Goal: Transaction & Acquisition: Purchase product/service

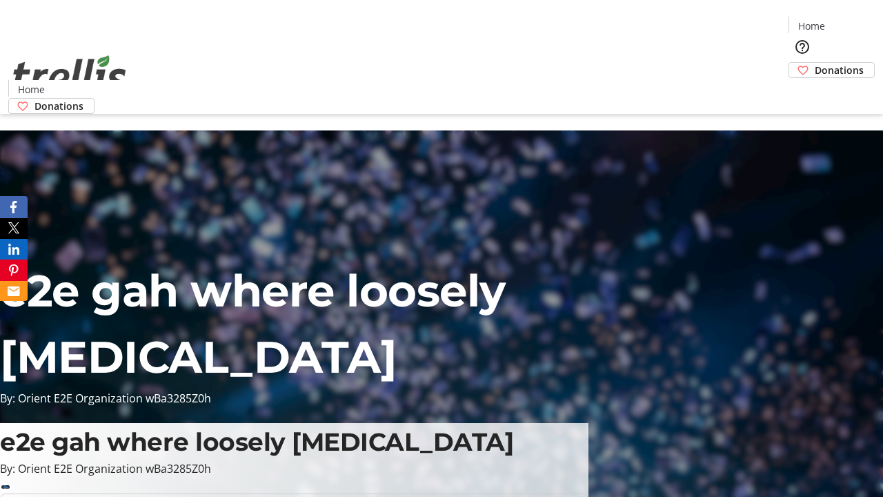
click at [815, 63] on span "Donations" at bounding box center [839, 70] width 49 height 14
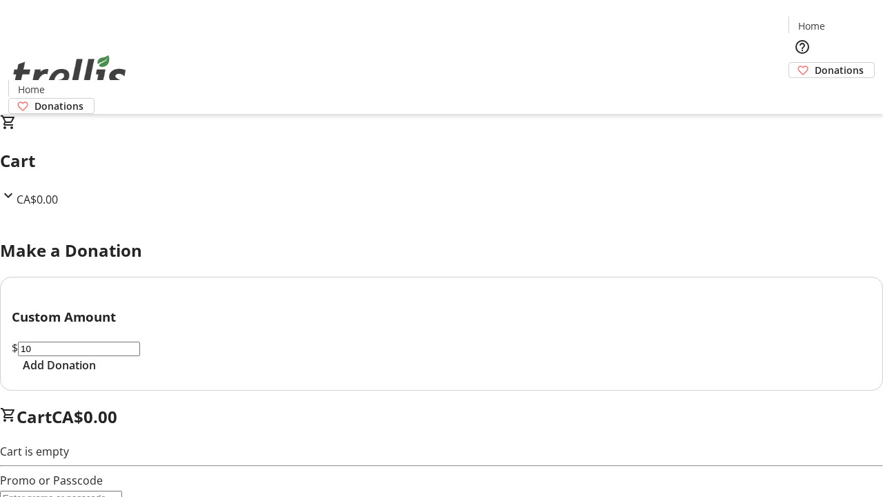
click at [96, 373] on span "Add Donation" at bounding box center [59, 365] width 73 height 17
